Goal: Task Accomplishment & Management: Use online tool/utility

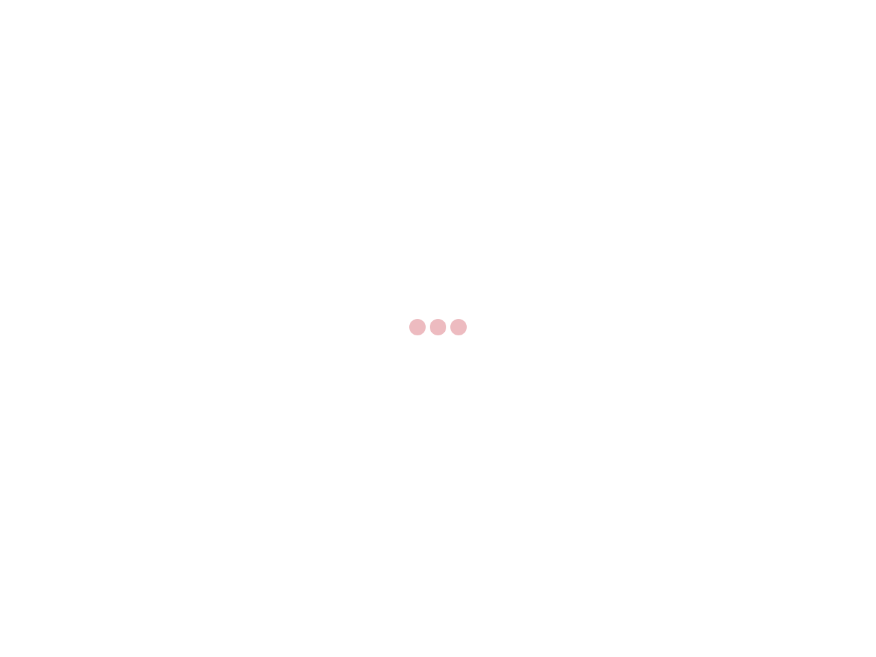
select select "US"
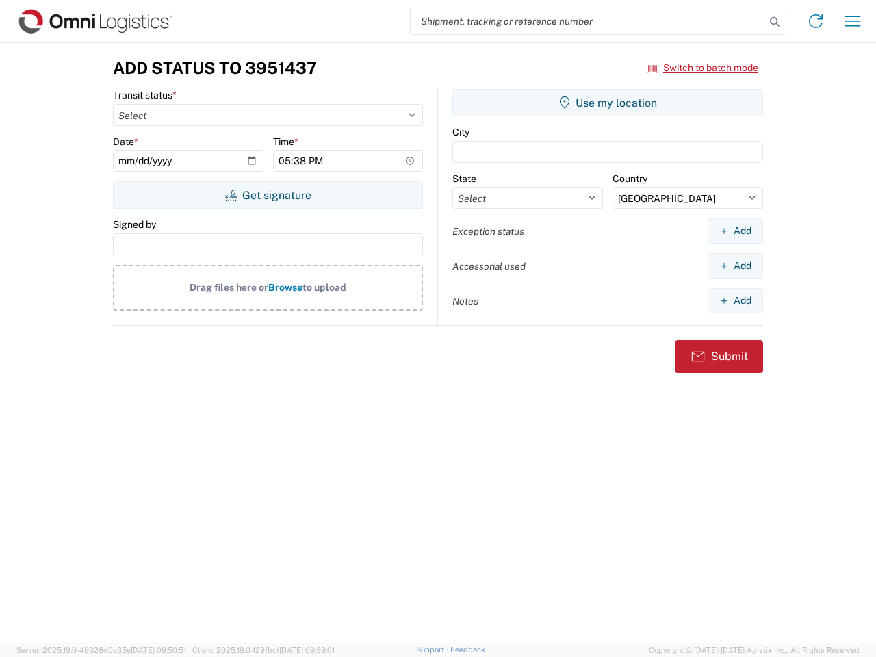
click at [588, 21] on input "search" at bounding box center [588, 21] width 355 height 26
click at [775, 22] on icon at bounding box center [775, 21] width 19 height 19
click at [816, 21] on icon at bounding box center [816, 21] width 22 height 22
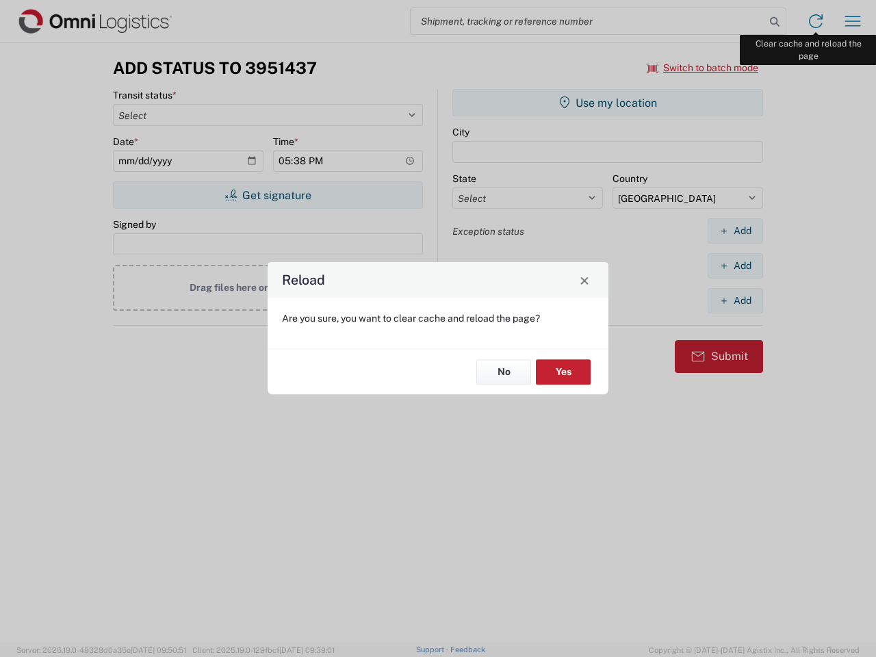
click at [853, 21] on div "Reload Are you sure, you want to clear cache and reload the page? No Yes" at bounding box center [438, 328] width 876 height 657
click at [703, 68] on div "Reload Are you sure, you want to clear cache and reload the page? No Yes" at bounding box center [438, 328] width 876 height 657
click at [268, 195] on div "Reload Are you sure, you want to clear cache and reload the page? No Yes" at bounding box center [438, 328] width 876 height 657
click at [608, 103] on div "Reload Are you sure, you want to clear cache and reload the page? No Yes" at bounding box center [438, 328] width 876 height 657
click at [735, 231] on div "Reload Are you sure, you want to clear cache and reload the page? No Yes" at bounding box center [438, 328] width 876 height 657
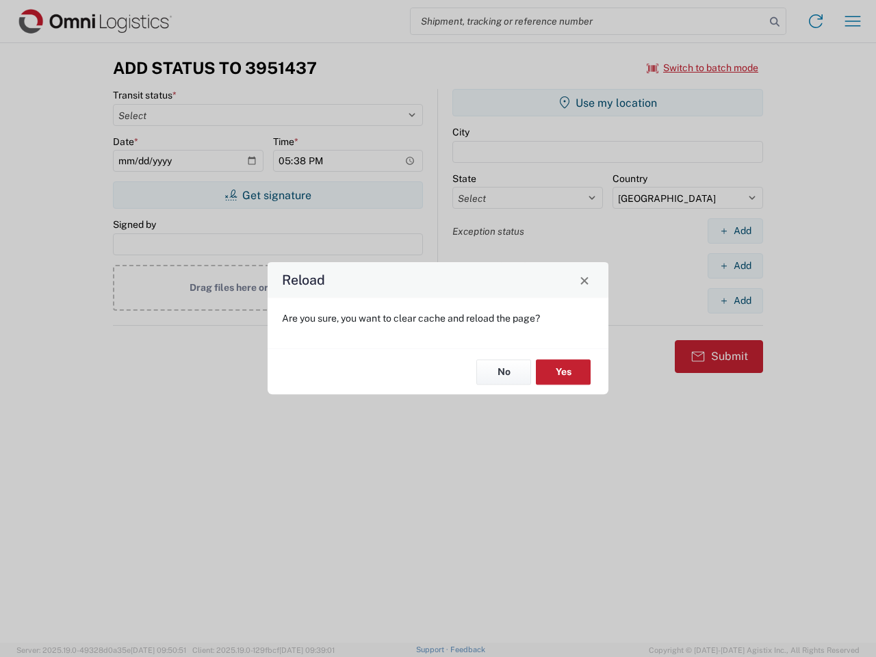
click at [735, 266] on div "Reload Are you sure, you want to clear cache and reload the page? No Yes" at bounding box center [438, 328] width 876 height 657
click at [735, 301] on div "Reload Are you sure, you want to clear cache and reload the page? No Yes" at bounding box center [438, 328] width 876 height 657
